Goal: Task Accomplishment & Management: Manage account settings

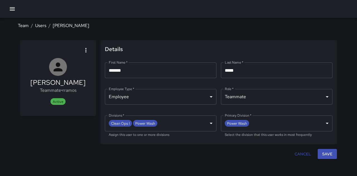
click at [9, 9] on icon "button" at bounding box center [12, 9] width 7 height 7
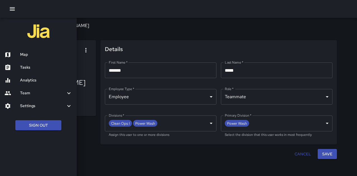
click at [33, 56] on h6 "Map" at bounding box center [46, 55] width 52 height 6
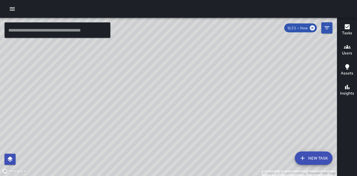
drag, startPoint x: 203, startPoint y: 129, endPoint x: 182, endPoint y: 101, distance: 34.8
click at [182, 101] on div "© Mapbox © OpenStreetMap Improve this map" at bounding box center [168, 97] width 337 height 158
drag, startPoint x: 247, startPoint y: 95, endPoint x: 234, endPoint y: 111, distance: 20.8
drag, startPoint x: 234, startPoint y: 111, endPoint x: 205, endPoint y: 127, distance: 33.2
click at [204, 127] on div "© Mapbox © OpenStreetMap Improve this map" at bounding box center [168, 97] width 337 height 158
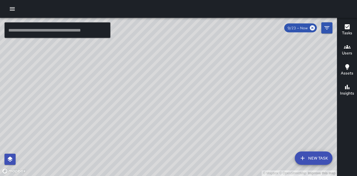
click at [13, 9] on icon "button" at bounding box center [12, 8] width 5 height 3
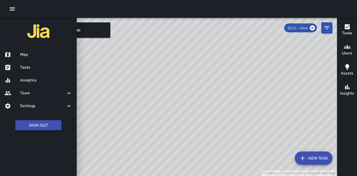
click at [287, 85] on div at bounding box center [178, 88] width 357 height 176
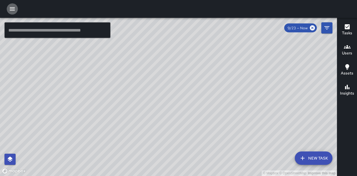
click at [13, 10] on icon "button" at bounding box center [12, 9] width 7 height 7
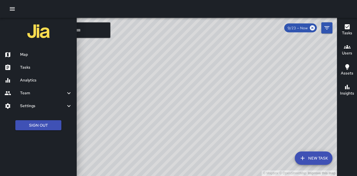
click at [27, 55] on h6 "Map" at bounding box center [46, 55] width 52 height 6
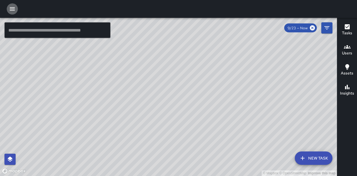
click at [15, 11] on icon "button" at bounding box center [12, 9] width 7 height 7
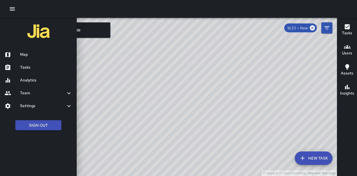
click at [21, 65] on h6 "Tasks" at bounding box center [46, 67] width 52 height 6
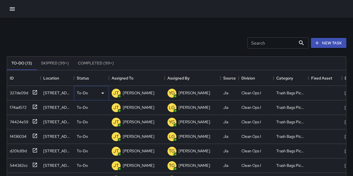
click at [86, 92] on p "To-Do" at bounding box center [82, 93] width 11 height 6
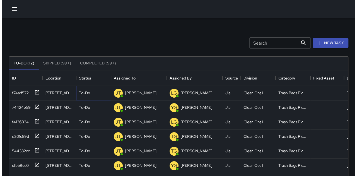
scroll to position [4, 4]
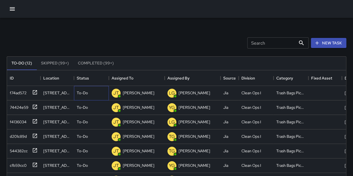
click at [87, 91] on p "To-Do" at bounding box center [82, 93] width 11 height 6
click at [96, 94] on div "To-Do" at bounding box center [91, 93] width 29 height 7
click at [97, 93] on div "To-Do" at bounding box center [91, 93] width 29 height 6
click at [83, 89] on div "To-Do" at bounding box center [91, 93] width 35 height 15
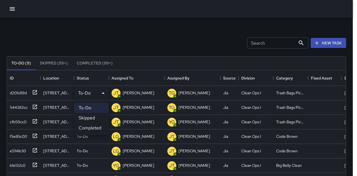
click at [92, 129] on li "Completed" at bounding box center [91, 128] width 34 height 10
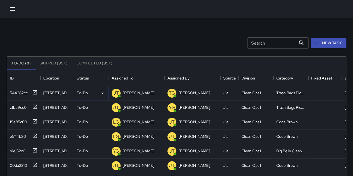
click at [89, 87] on div "To-Do" at bounding box center [91, 93] width 35 height 15
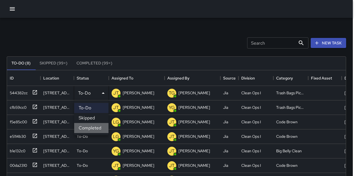
click at [92, 125] on li "Completed" at bounding box center [91, 128] width 34 height 10
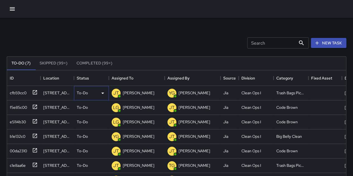
click at [89, 93] on div "To-Do" at bounding box center [91, 93] width 29 height 7
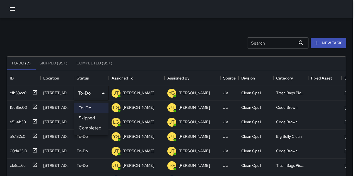
click at [91, 127] on li "Completed" at bounding box center [91, 128] width 34 height 10
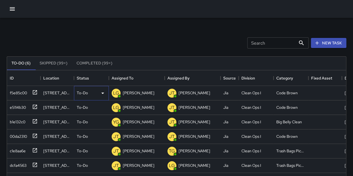
click at [92, 95] on div "To-Do" at bounding box center [91, 93] width 29 height 7
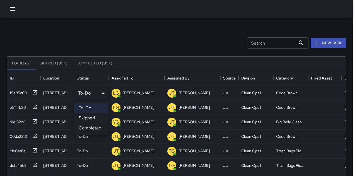
click at [92, 130] on li "Completed" at bounding box center [91, 128] width 34 height 10
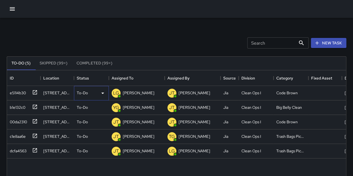
click at [88, 93] on div "To-Do" at bounding box center [91, 93] width 29 height 7
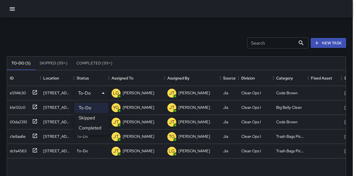
click at [93, 133] on li "Completed" at bounding box center [91, 128] width 34 height 10
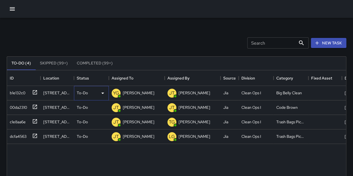
click at [92, 88] on div "To-Do" at bounding box center [91, 93] width 35 height 15
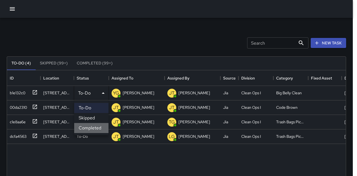
click at [93, 129] on li "Completed" at bounding box center [91, 128] width 34 height 10
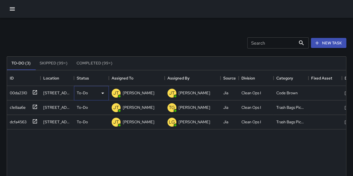
click at [92, 96] on div "To-Do" at bounding box center [91, 93] width 35 height 15
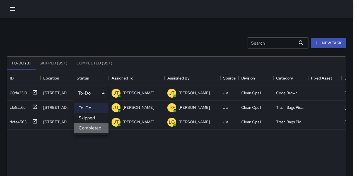
drag, startPoint x: 95, startPoint y: 126, endPoint x: 94, endPoint y: 108, distance: 18.2
click at [95, 124] on li "Completed" at bounding box center [91, 128] width 34 height 10
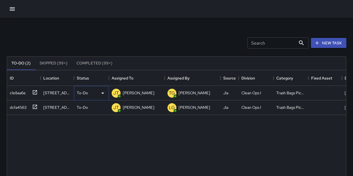
click at [92, 96] on div "To-Do" at bounding box center [91, 93] width 29 height 7
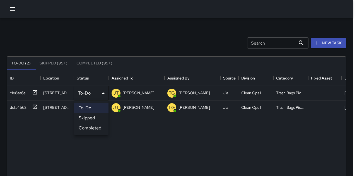
click at [94, 128] on li "Completed" at bounding box center [91, 128] width 34 height 10
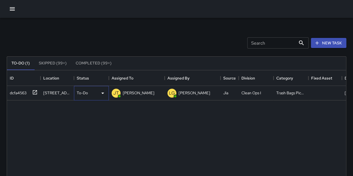
click at [90, 92] on div "To-Do" at bounding box center [91, 93] width 29 height 7
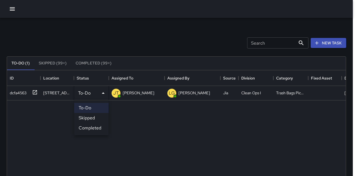
click at [93, 129] on li "Completed" at bounding box center [91, 128] width 34 height 10
